Goal: Communication & Community: Answer question/provide support

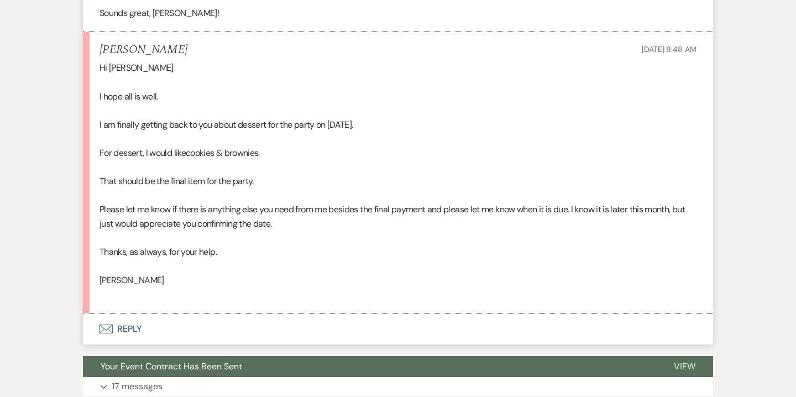
scroll to position [1012, 0]
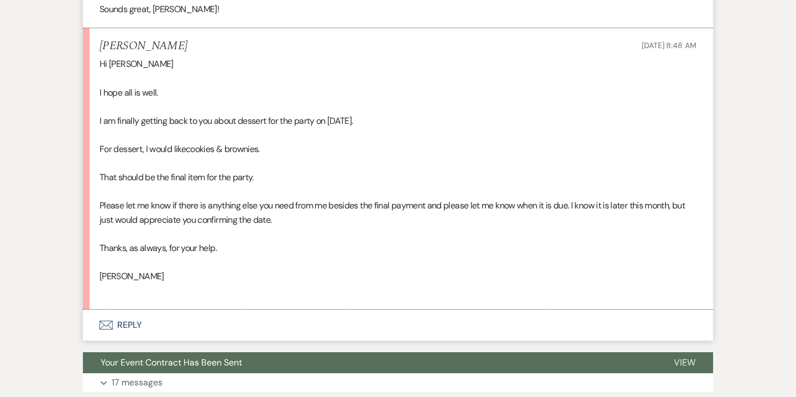
click at [137, 327] on button "Envelope Reply" at bounding box center [398, 325] width 630 height 31
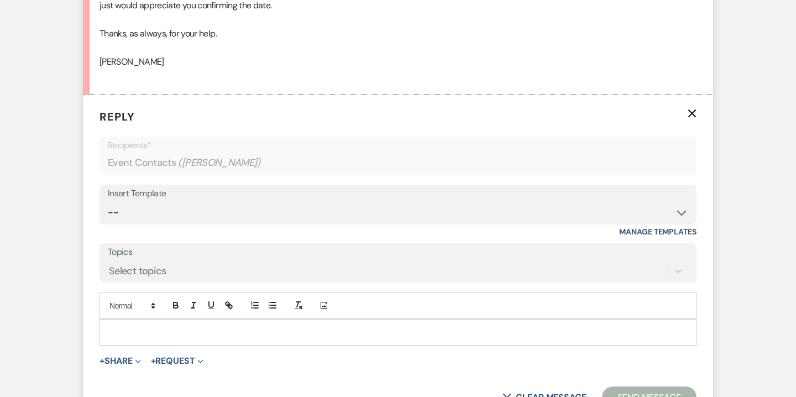
scroll to position [1230, 0]
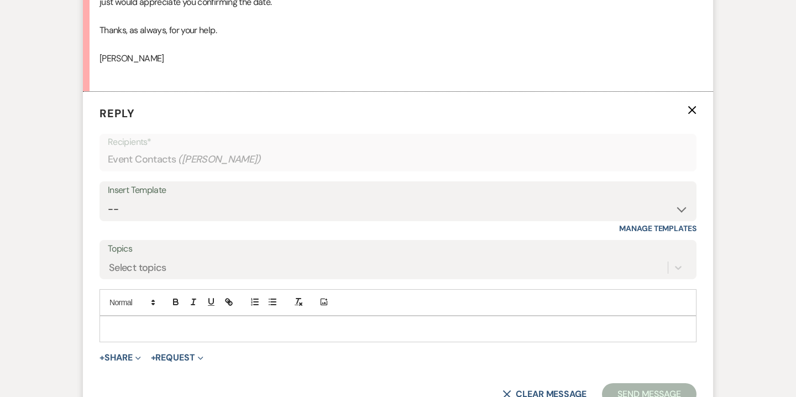
click at [251, 331] on p at bounding box center [397, 329] width 579 height 12
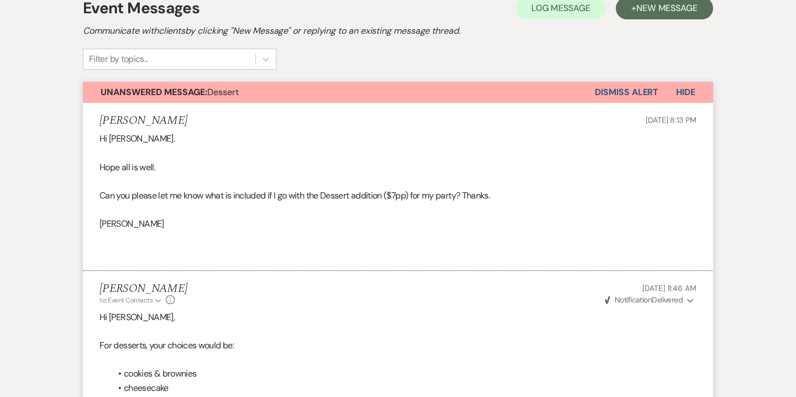
scroll to position [0, 0]
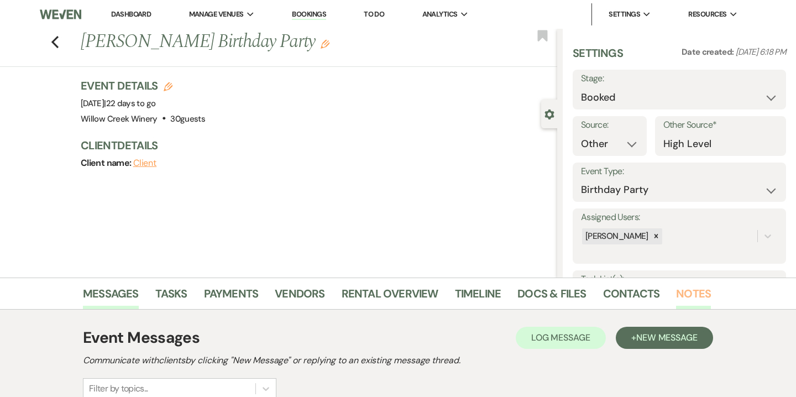
click at [677, 297] on link "Notes" at bounding box center [693, 297] width 35 height 24
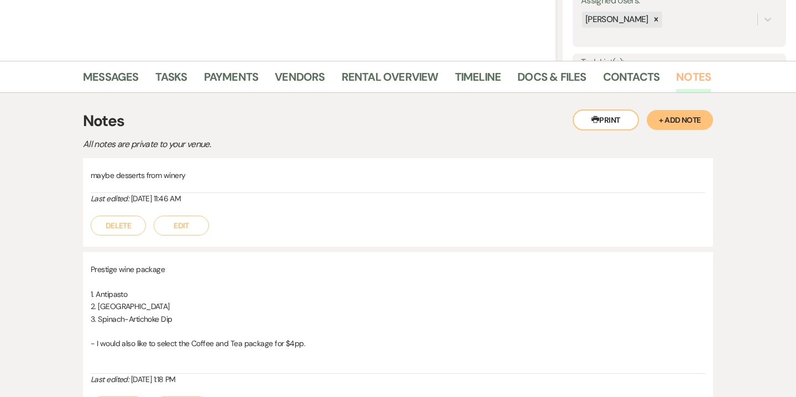
scroll to position [218, 0]
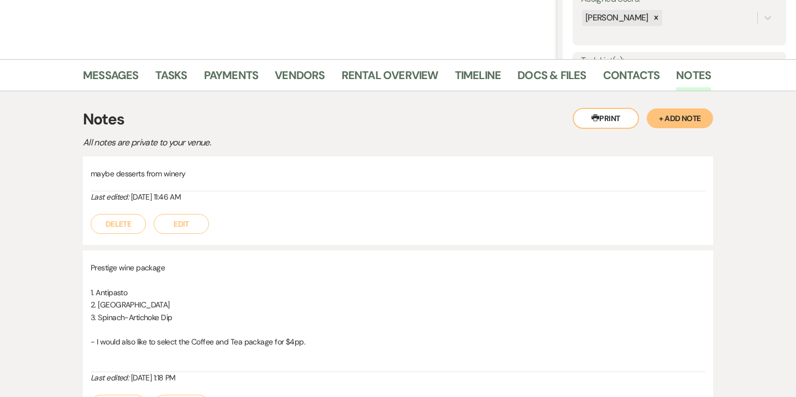
click at [188, 234] on div "maybe desserts from winery Last edited: Jul 27, 2025, 11:46 AM Delete Edit" at bounding box center [398, 200] width 630 height 88
click at [187, 222] on button "Edit" at bounding box center [181, 224] width 55 height 20
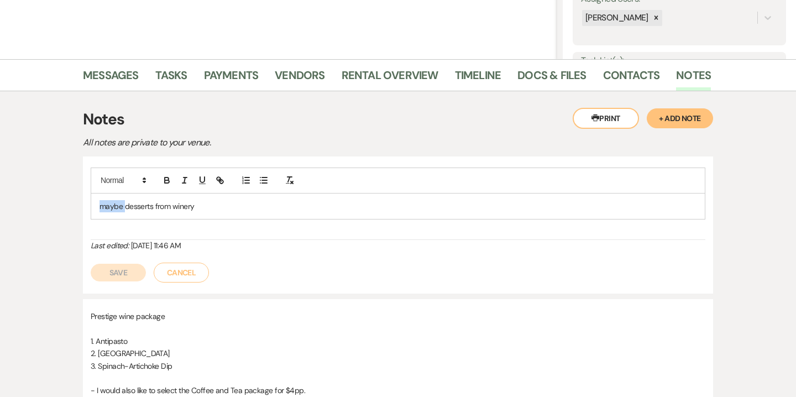
drag, startPoint x: 125, startPoint y: 202, endPoint x: 60, endPoint y: 201, distance: 64.7
click at [60, 201] on div "Messages Tasks Payments Vendors Rental Overview Timeline Docs & Files Contacts …" at bounding box center [398, 347] width 796 height 576
click at [191, 205] on p "desserts from winery" at bounding box center [398, 206] width 597 height 12
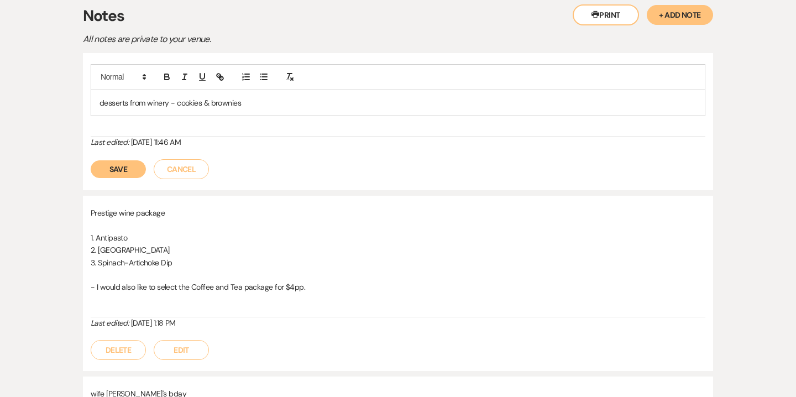
scroll to position [348, 0]
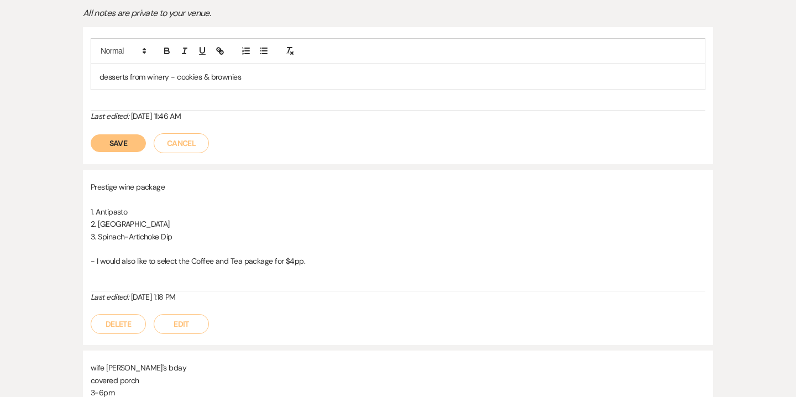
click at [123, 145] on button "Save" at bounding box center [118, 143] width 55 height 18
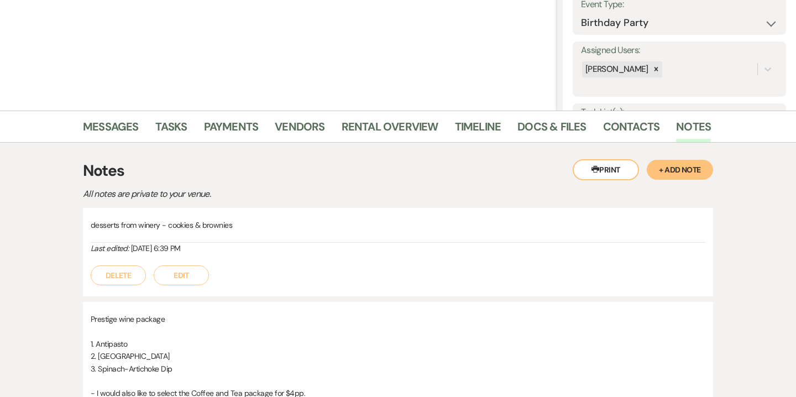
scroll to position [0, 0]
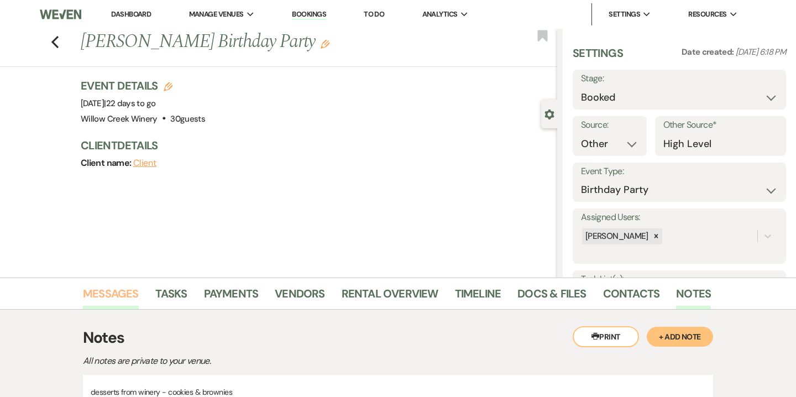
click at [118, 290] on link "Messages" at bounding box center [111, 297] width 56 height 24
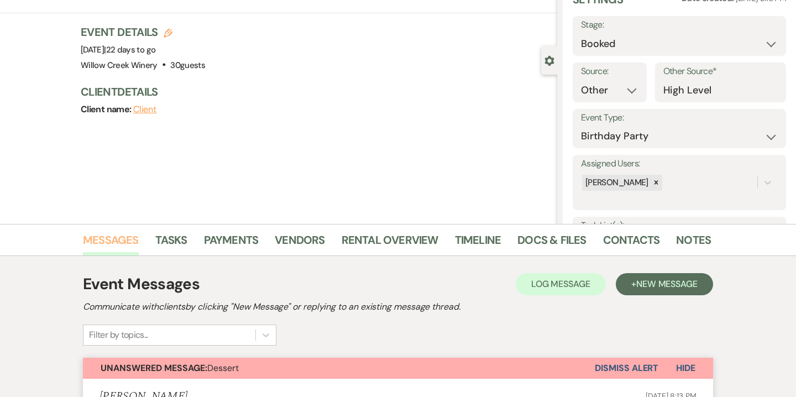
scroll to position [58, 0]
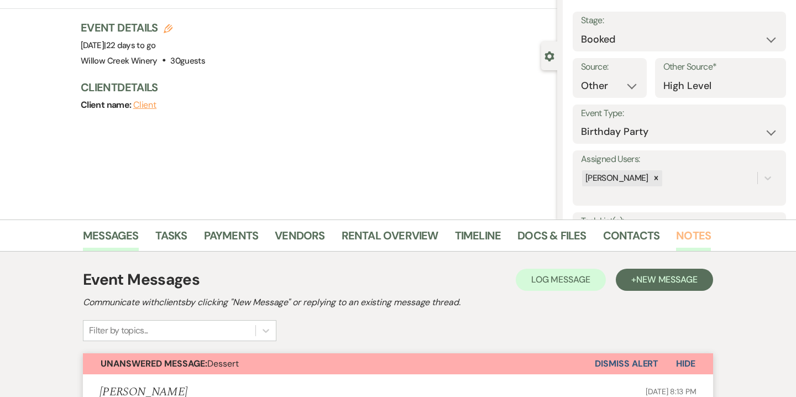
click at [699, 246] on link "Notes" at bounding box center [693, 239] width 35 height 24
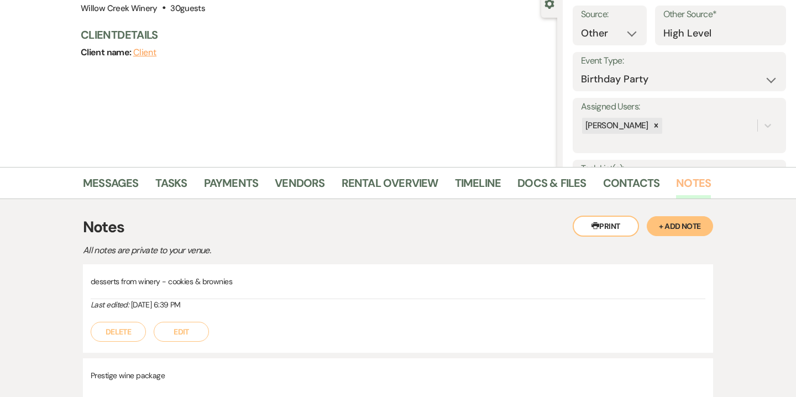
scroll to position [174, 0]
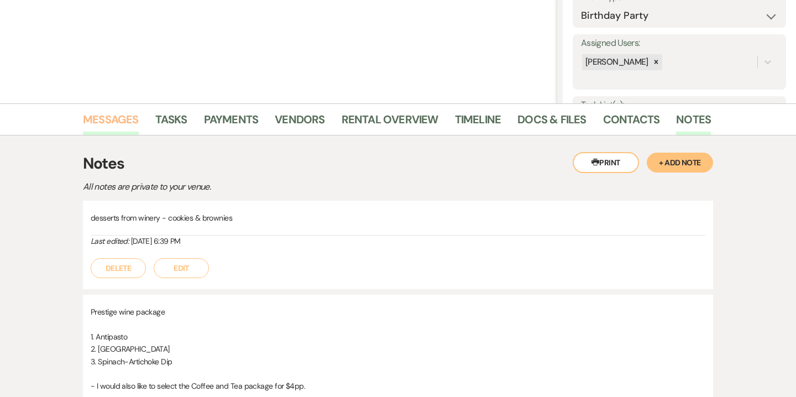
click at [121, 127] on link "Messages" at bounding box center [111, 123] width 56 height 24
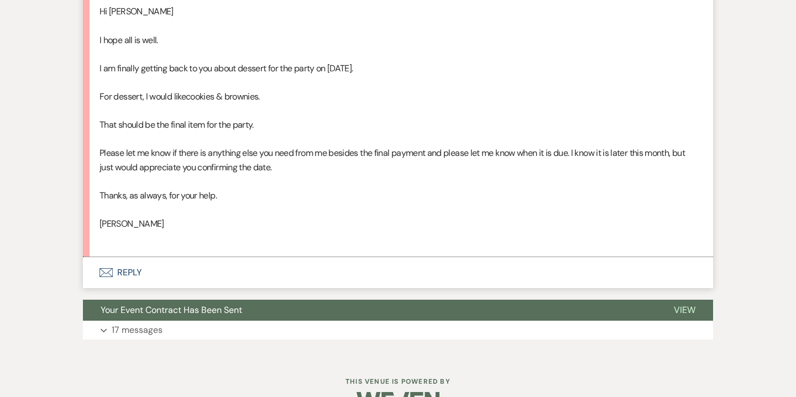
scroll to position [1076, 0]
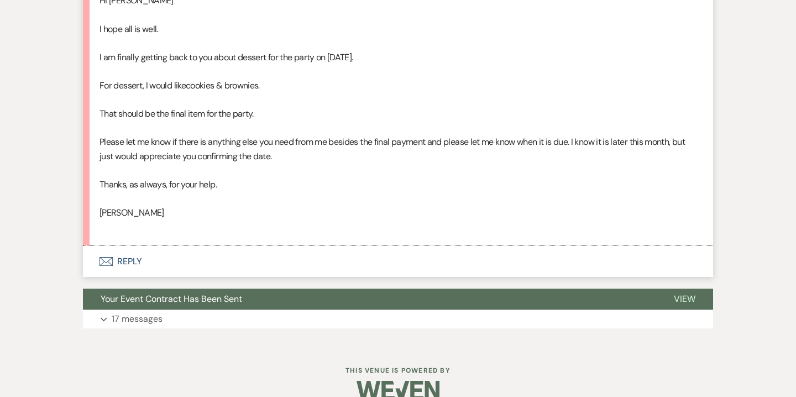
click at [143, 259] on button "Envelope Reply" at bounding box center [398, 261] width 630 height 31
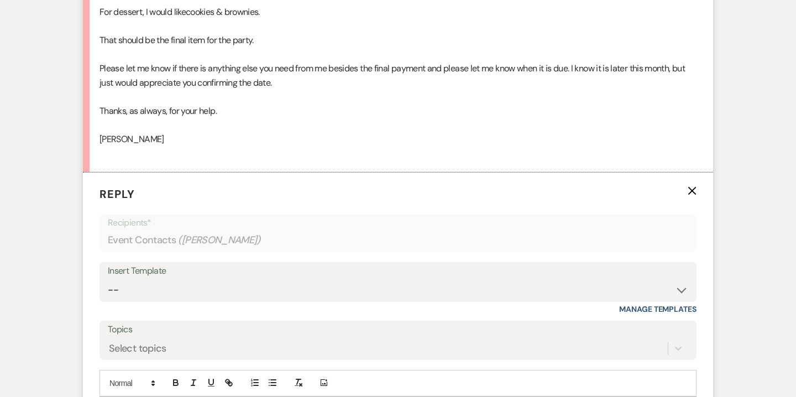
scroll to position [1261, 0]
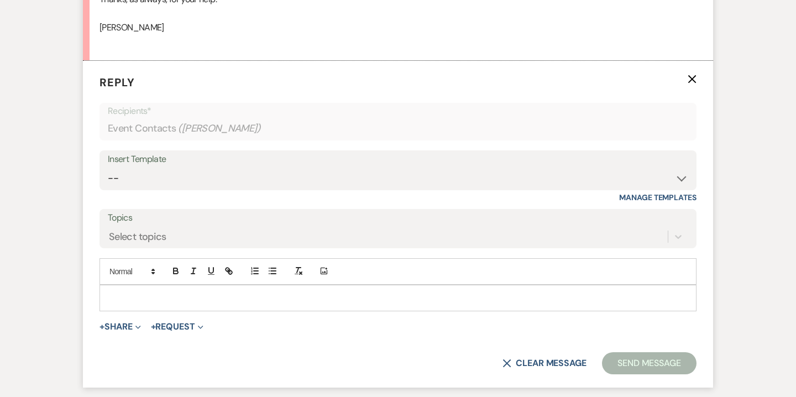
click at [244, 297] on p at bounding box center [397, 298] width 579 height 12
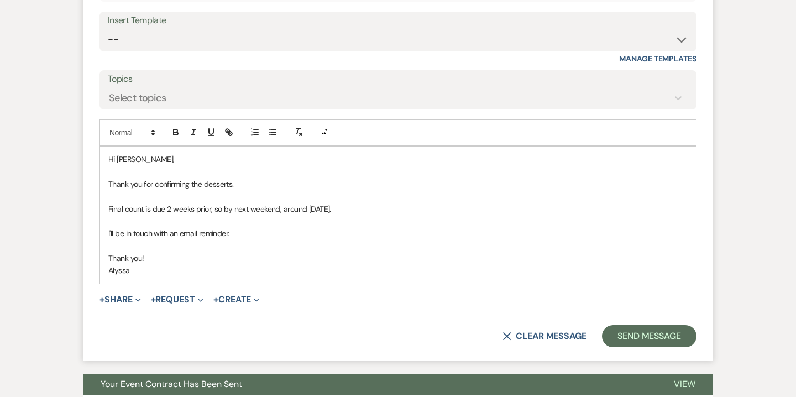
scroll to position [1425, 0]
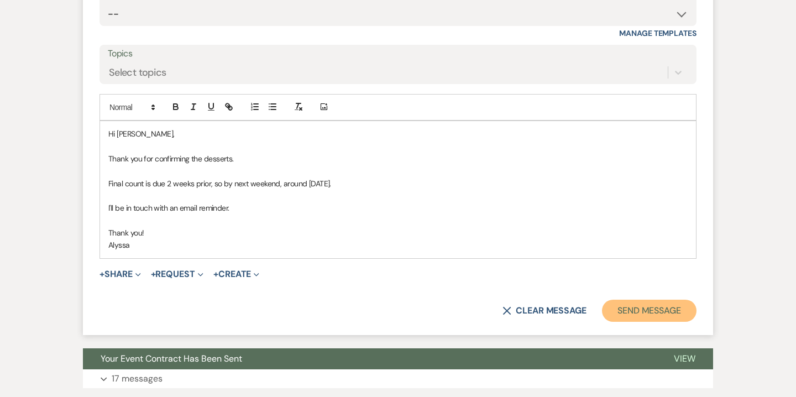
click at [630, 313] on button "Send Message" at bounding box center [649, 311] width 95 height 22
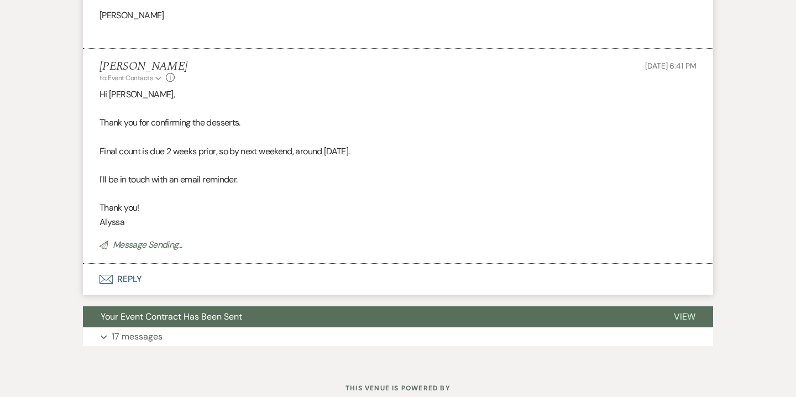
scroll to position [1215, 0]
